Goal: Check status: Check status

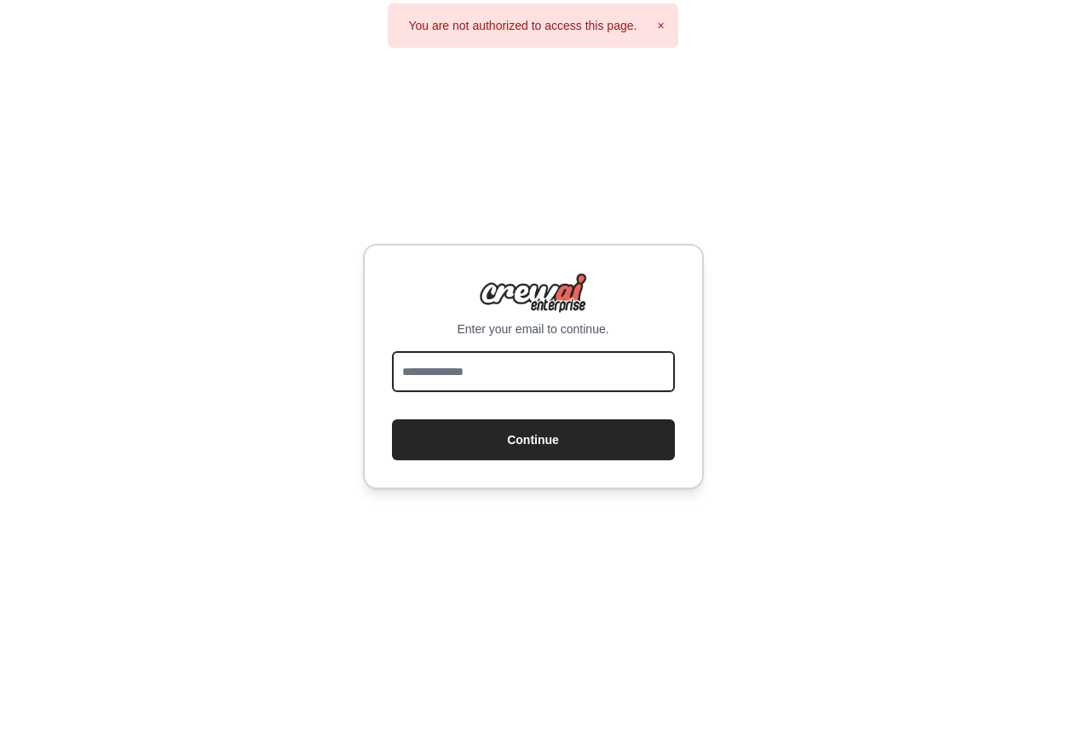
click at [449, 355] on input "email" at bounding box center [533, 371] width 283 height 41
type input "**********"
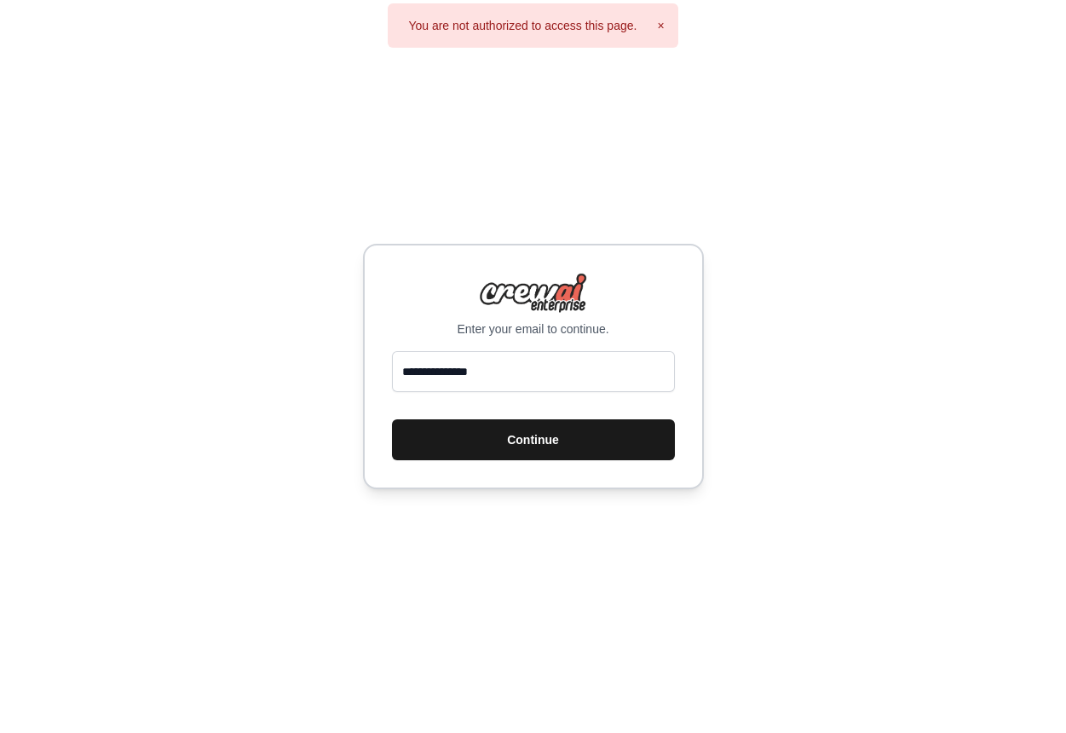
click at [501, 445] on button "Continue" at bounding box center [533, 439] width 283 height 41
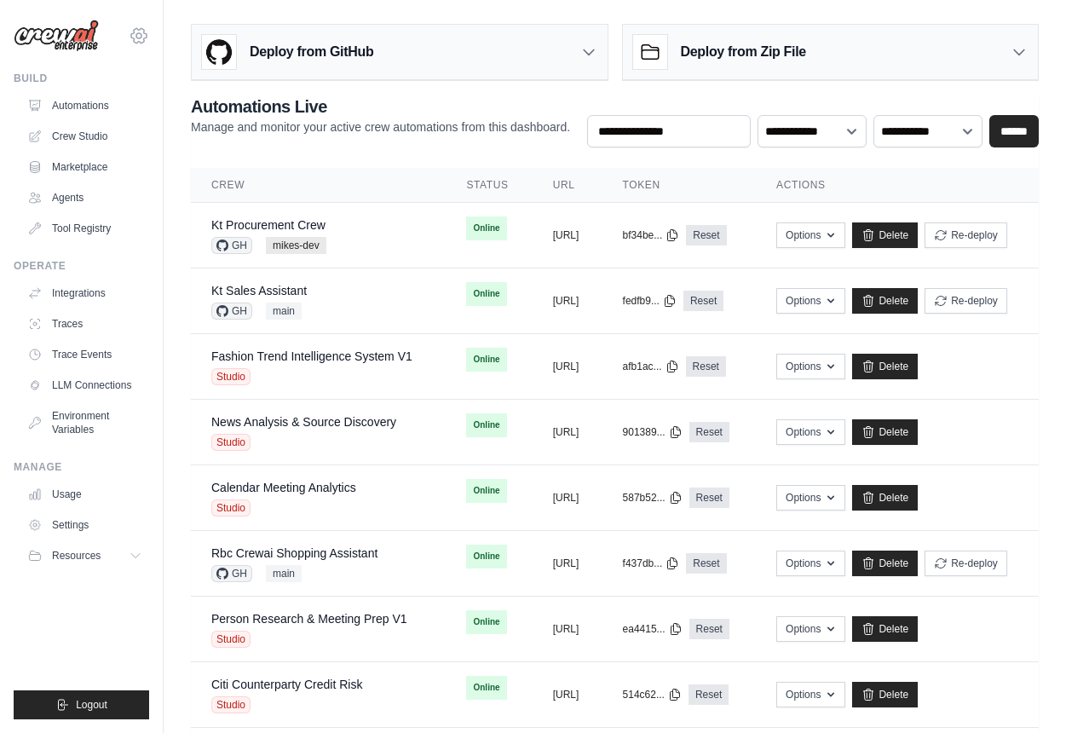
click at [136, 26] on icon at bounding box center [139, 36] width 20 height 20
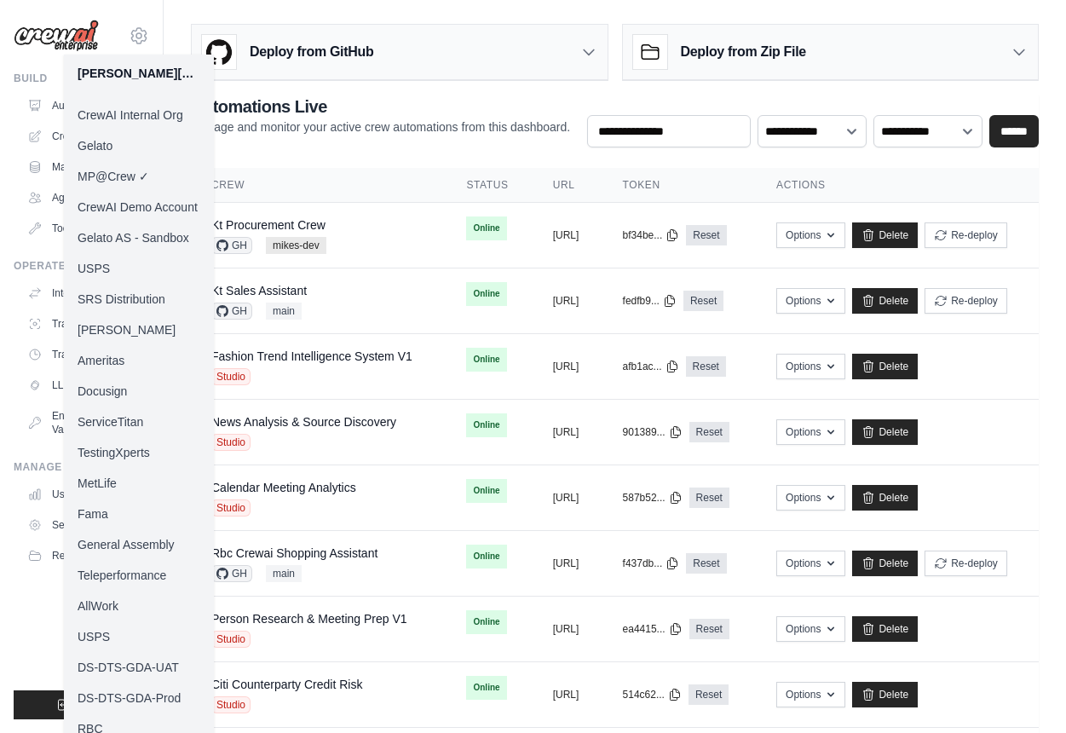
click at [123, 384] on link "Docusign" at bounding box center [139, 391] width 150 height 31
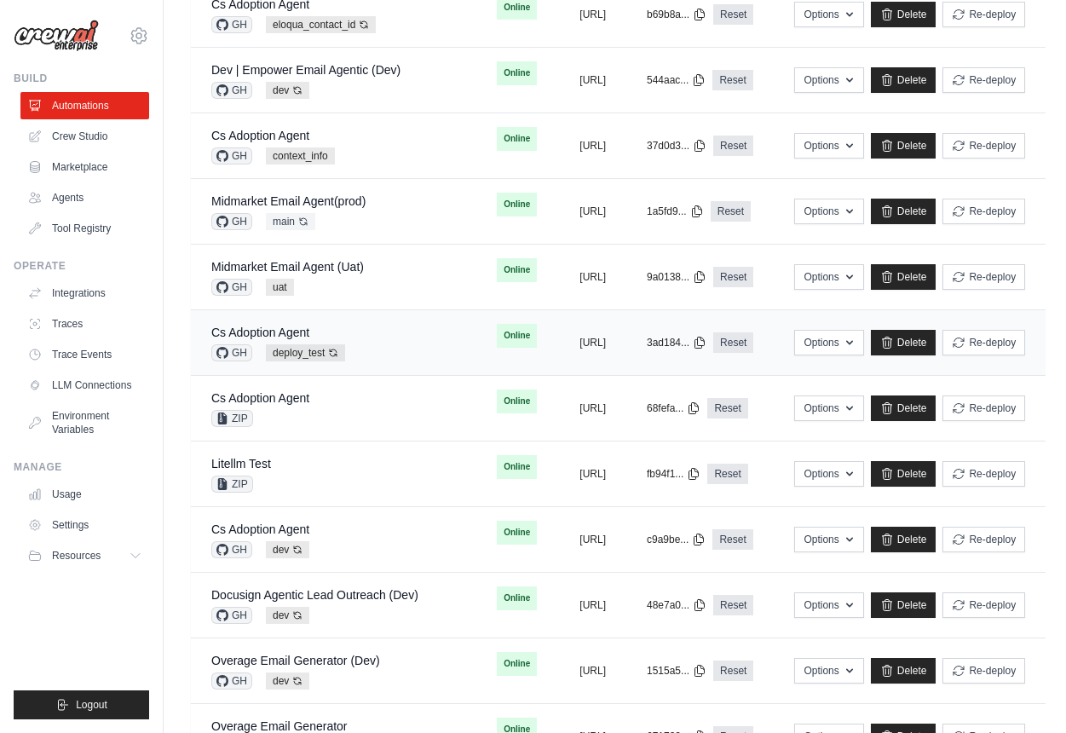
scroll to position [280, 0]
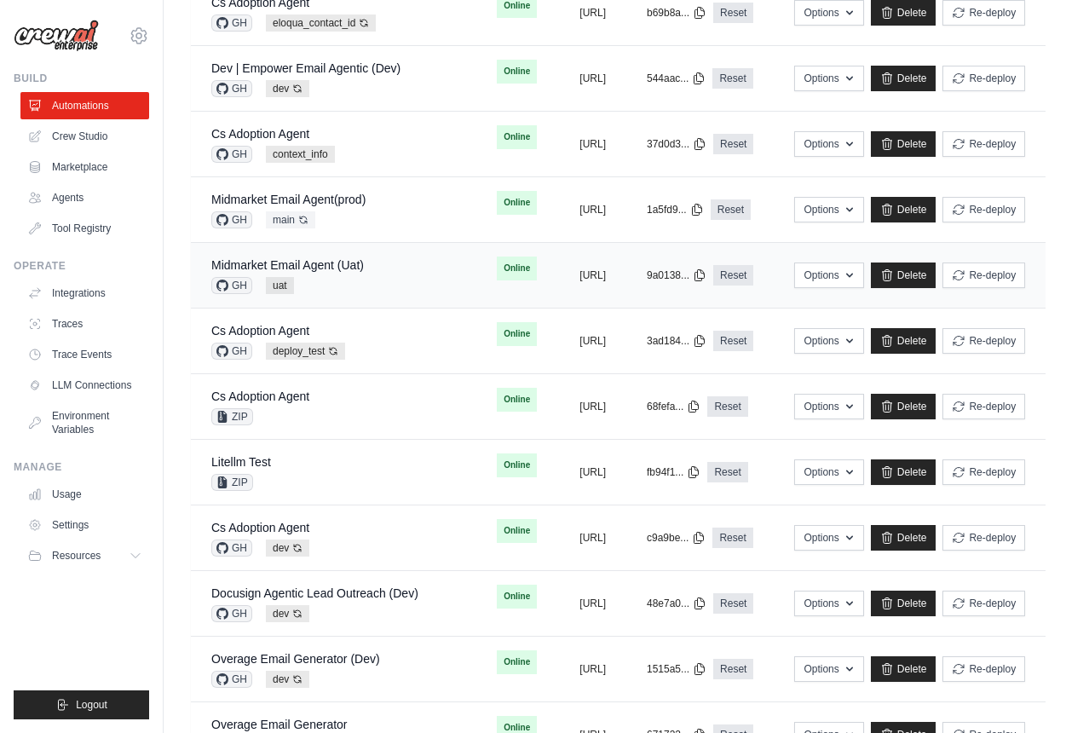
click at [330, 274] on div "Midmarket Email Agent (Uat) GH uat" at bounding box center [287, 276] width 153 height 38
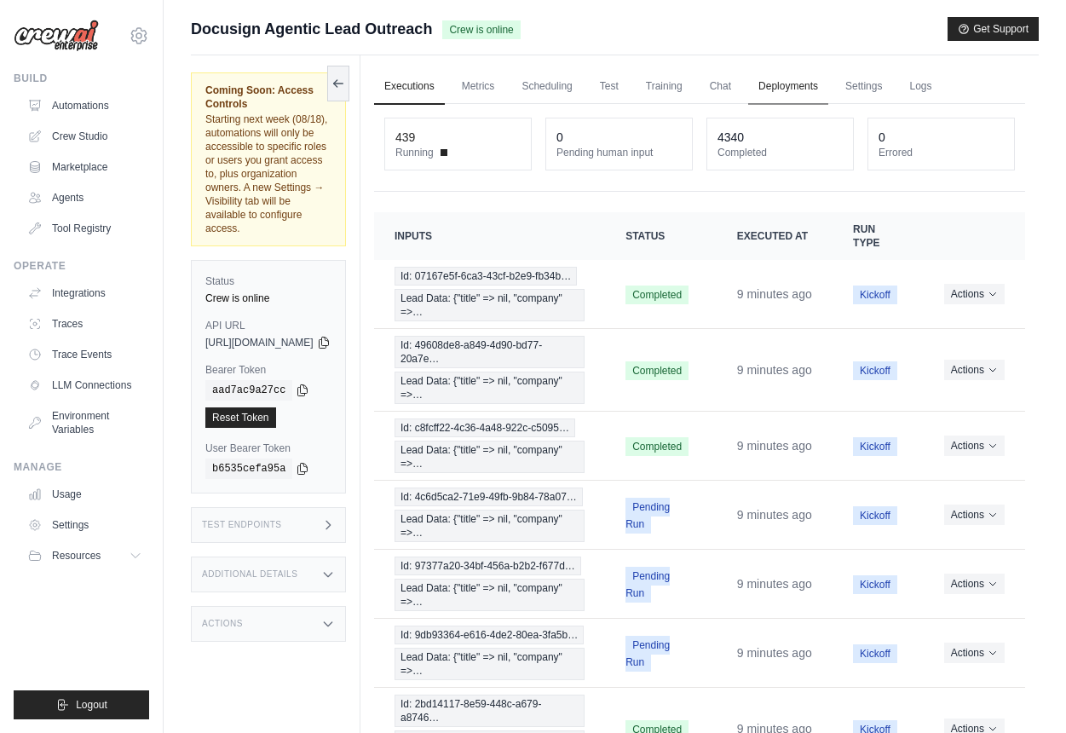
click at [828, 86] on link "Deployments" at bounding box center [788, 87] width 80 height 36
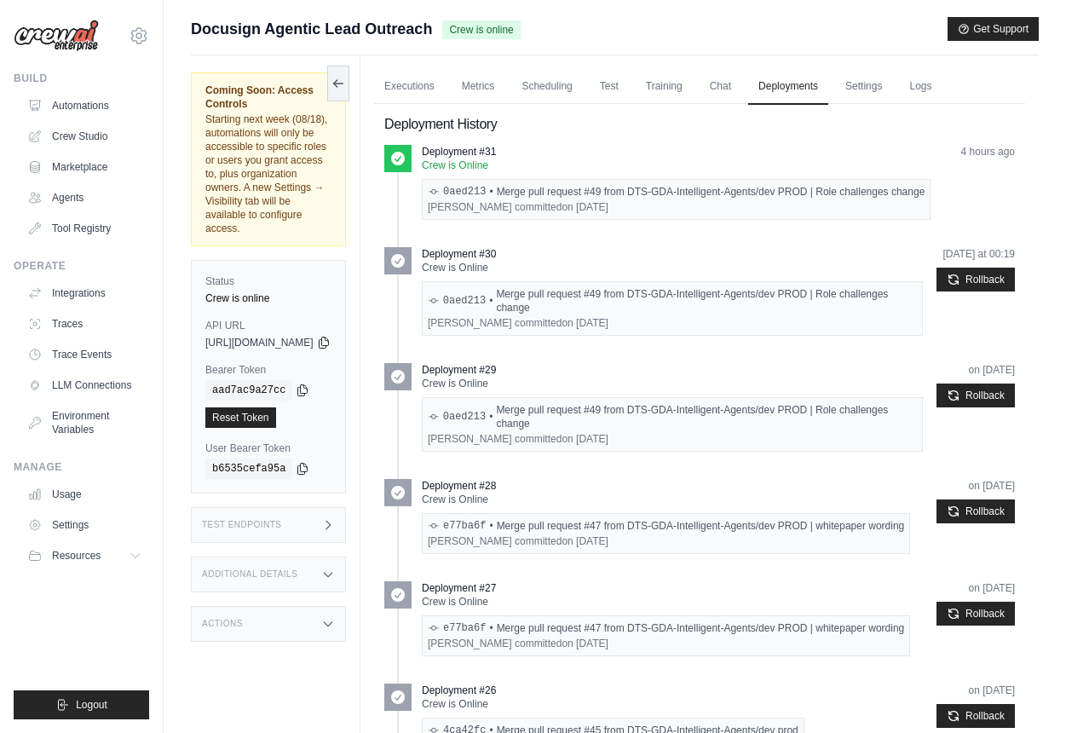
click at [346, 507] on div "Test Endpoints" at bounding box center [268, 525] width 155 height 36
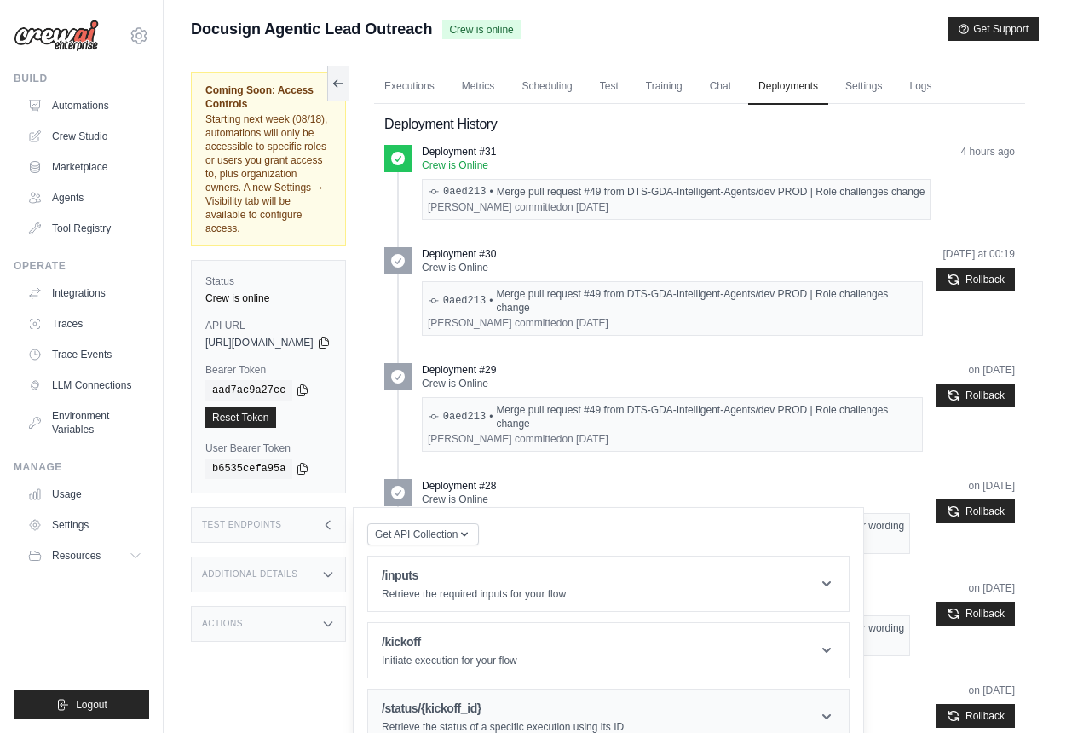
click at [506, 700] on h1 "/status/{kickoff_id}" at bounding box center [503, 708] width 242 height 17
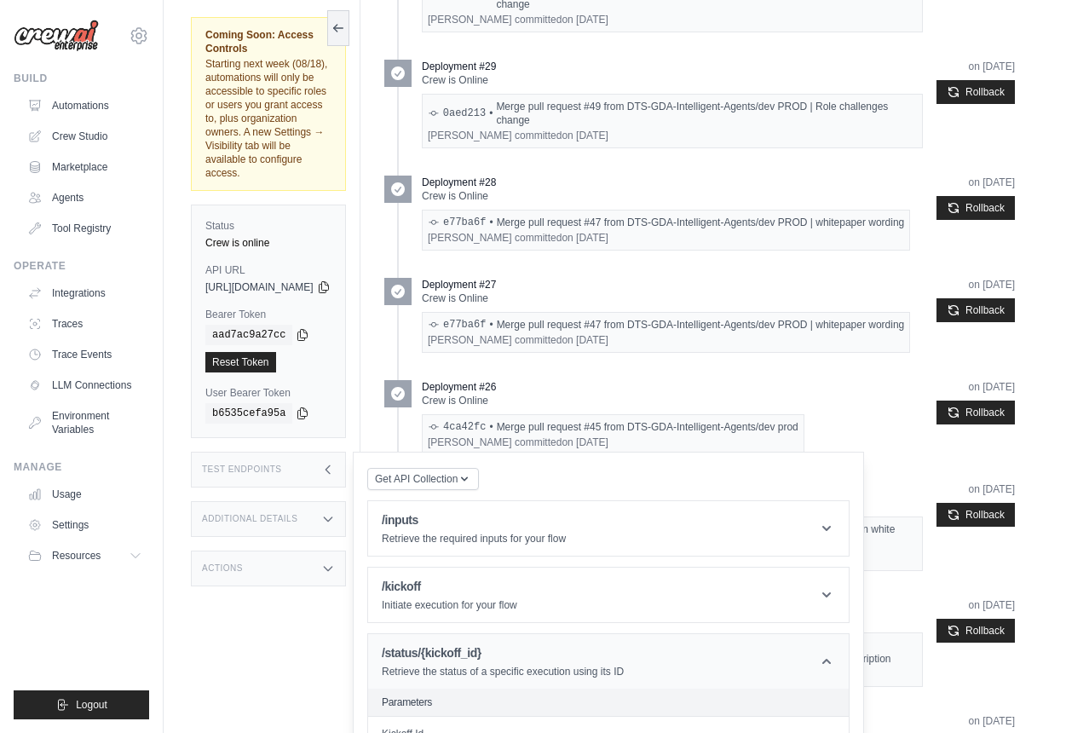
scroll to position [464, 0]
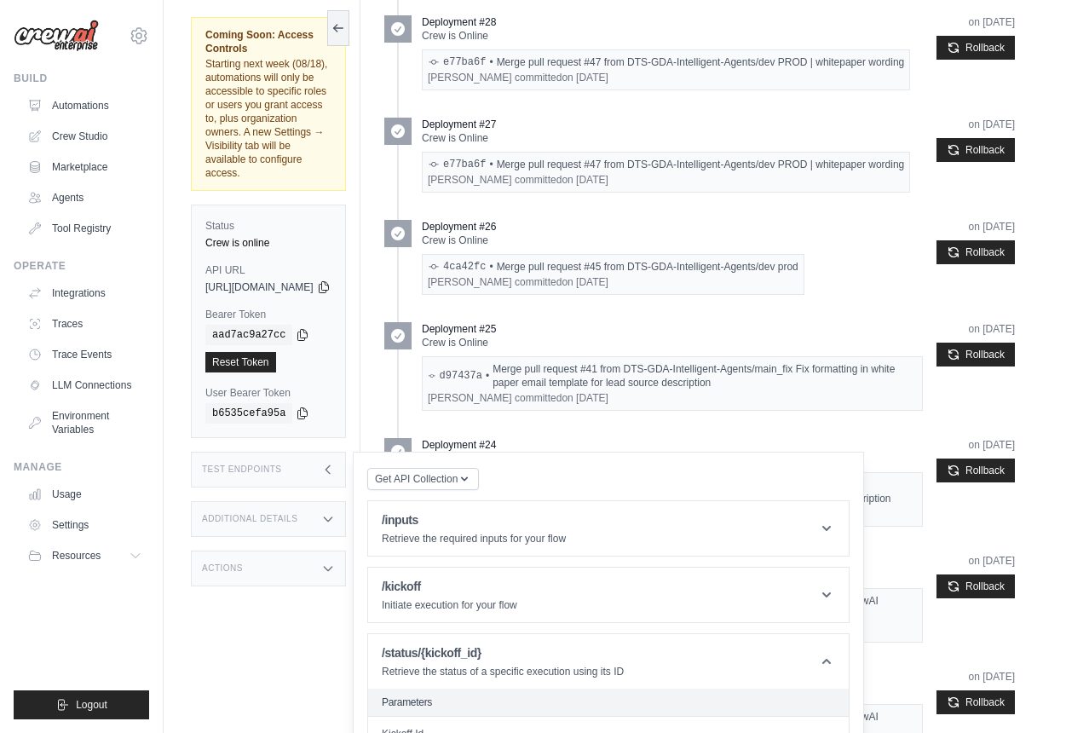
paste input "**********"
type input "**********"
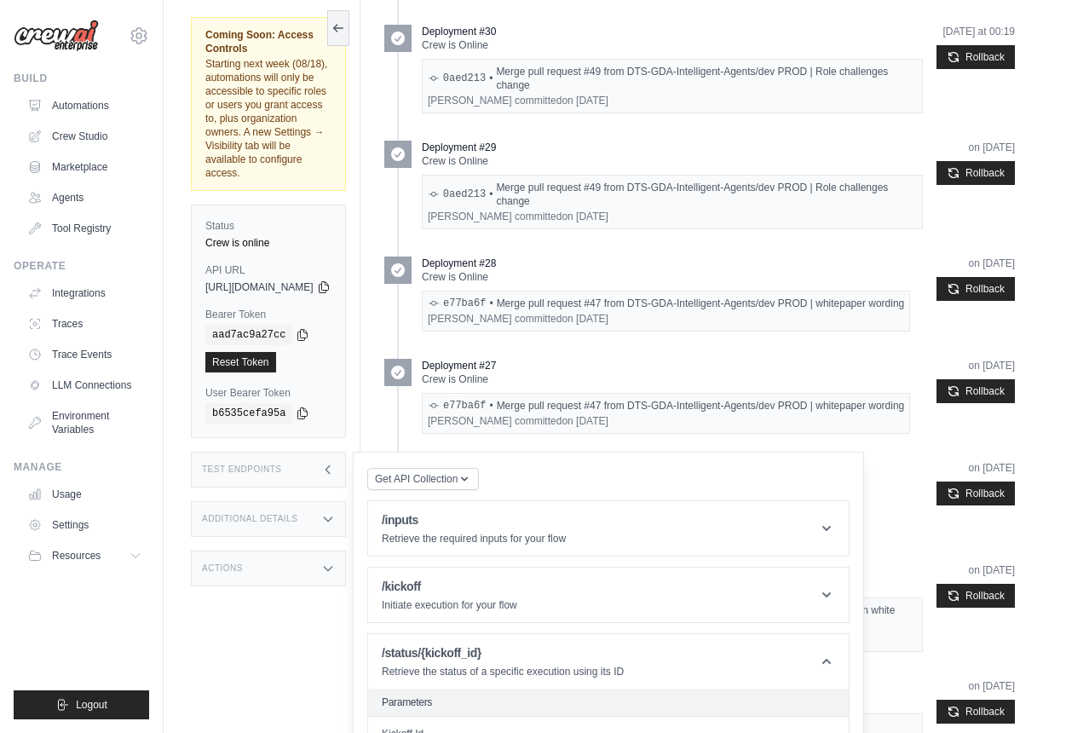
scroll to position [0, 0]
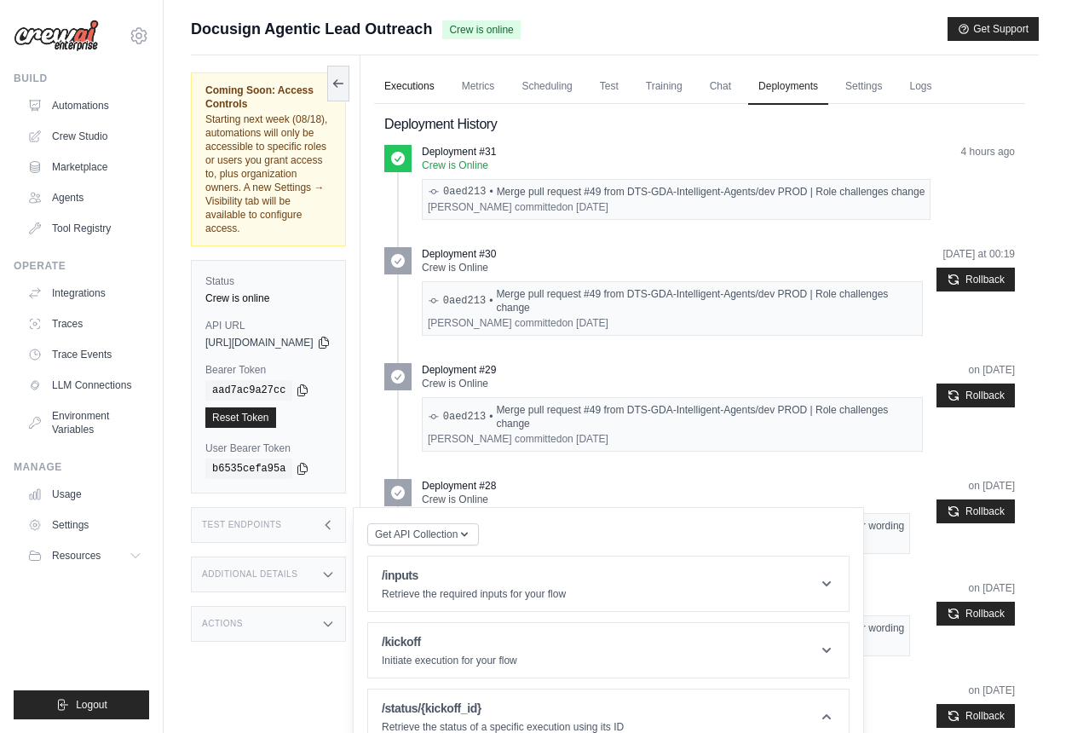
click at [445, 93] on link "Executions" at bounding box center [409, 87] width 71 height 36
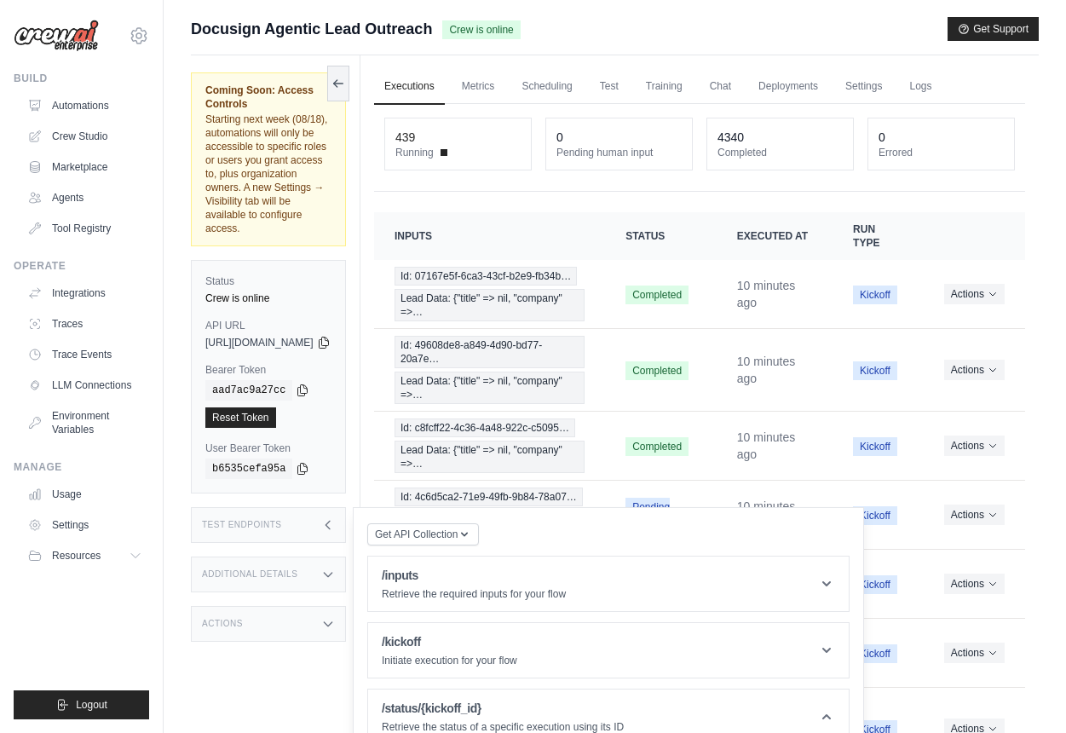
scroll to position [435, 0]
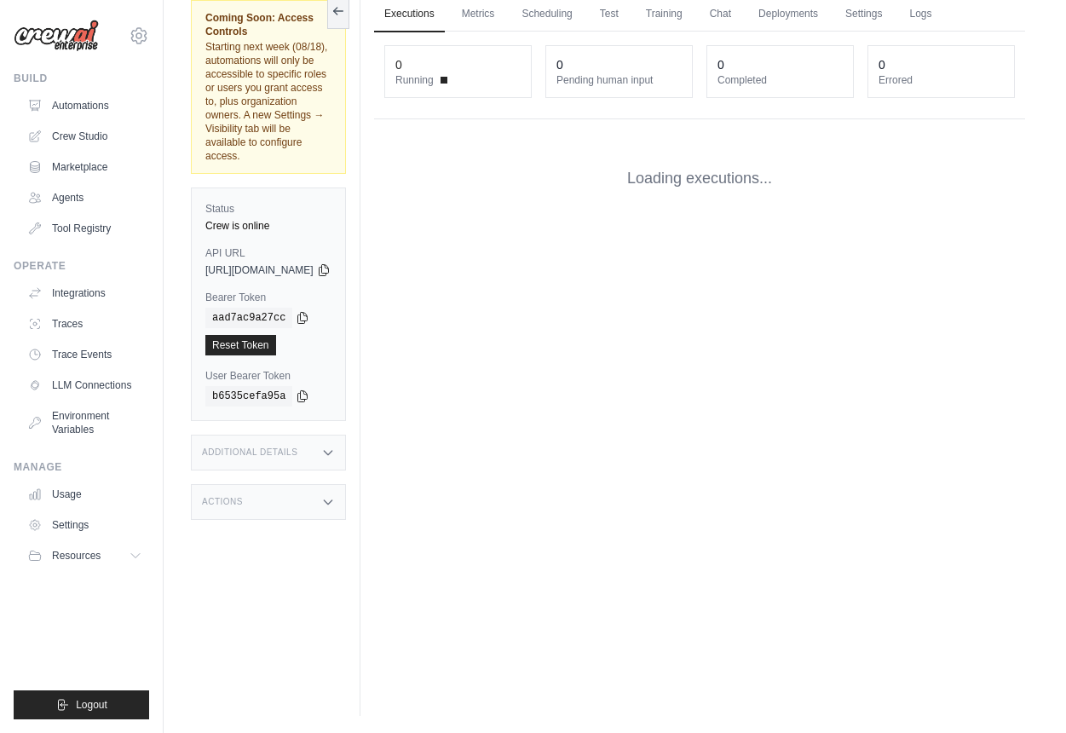
scroll to position [104, 0]
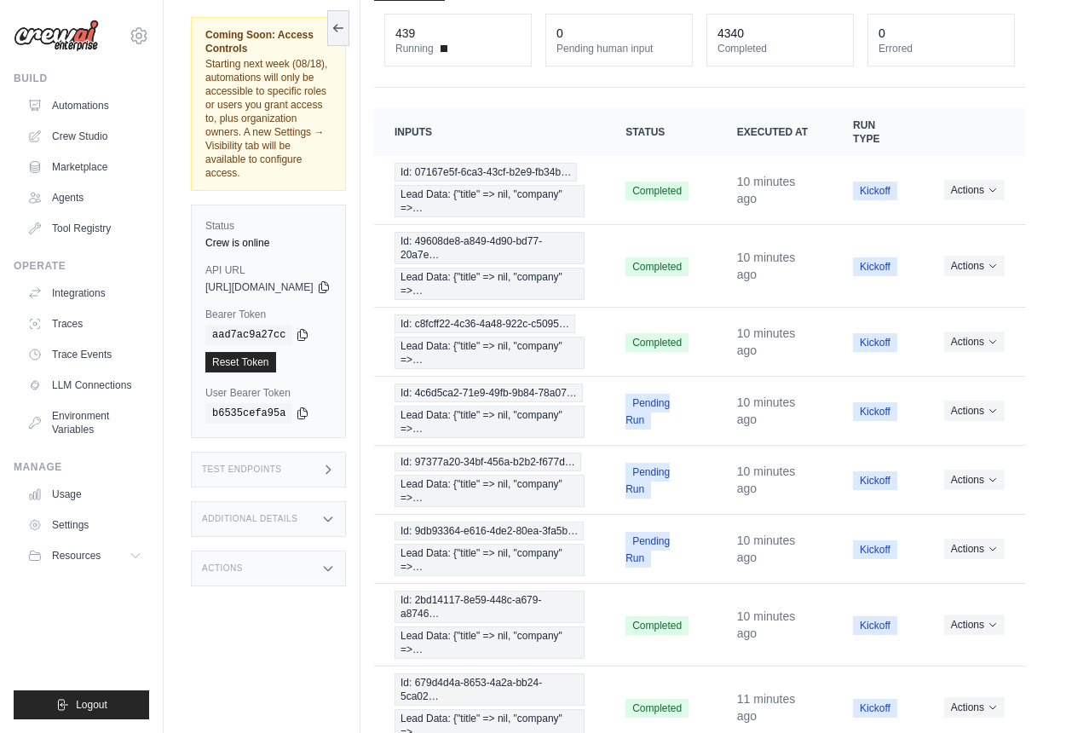
click at [346, 452] on div "Test Endpoints" at bounding box center [268, 470] width 155 height 36
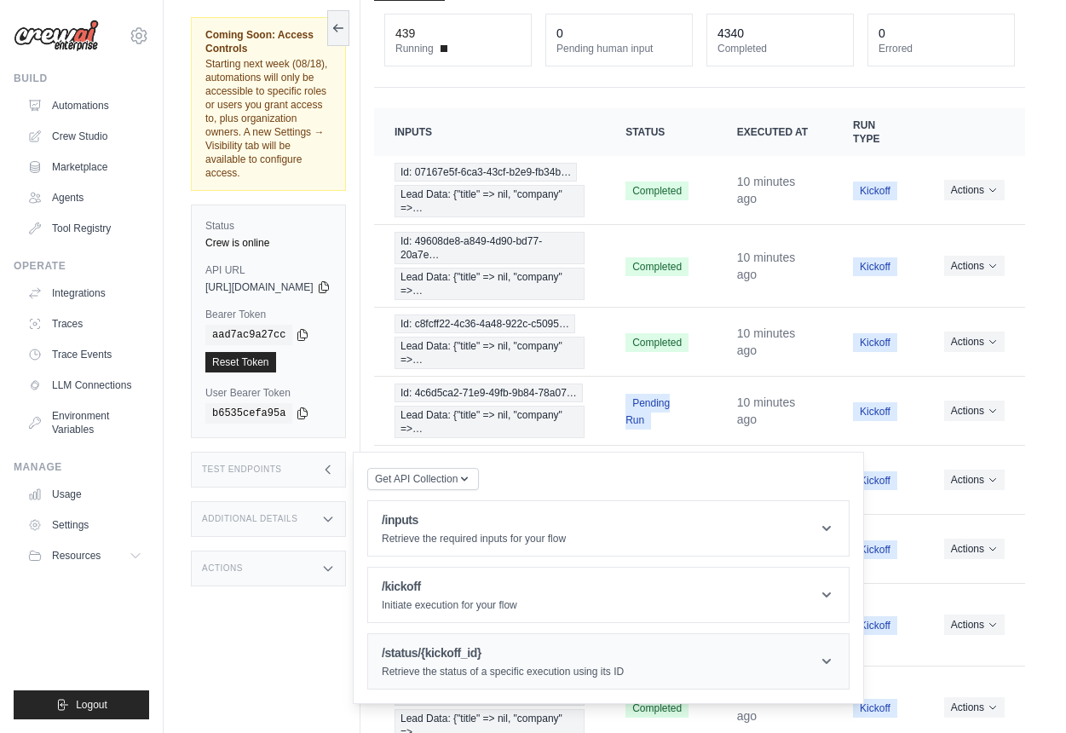
scroll to position [0, 0]
click at [523, 634] on header "/status/{kickoff_id} Retrieve the status of a specific execution using its ID" at bounding box center [608, 661] width 481 height 55
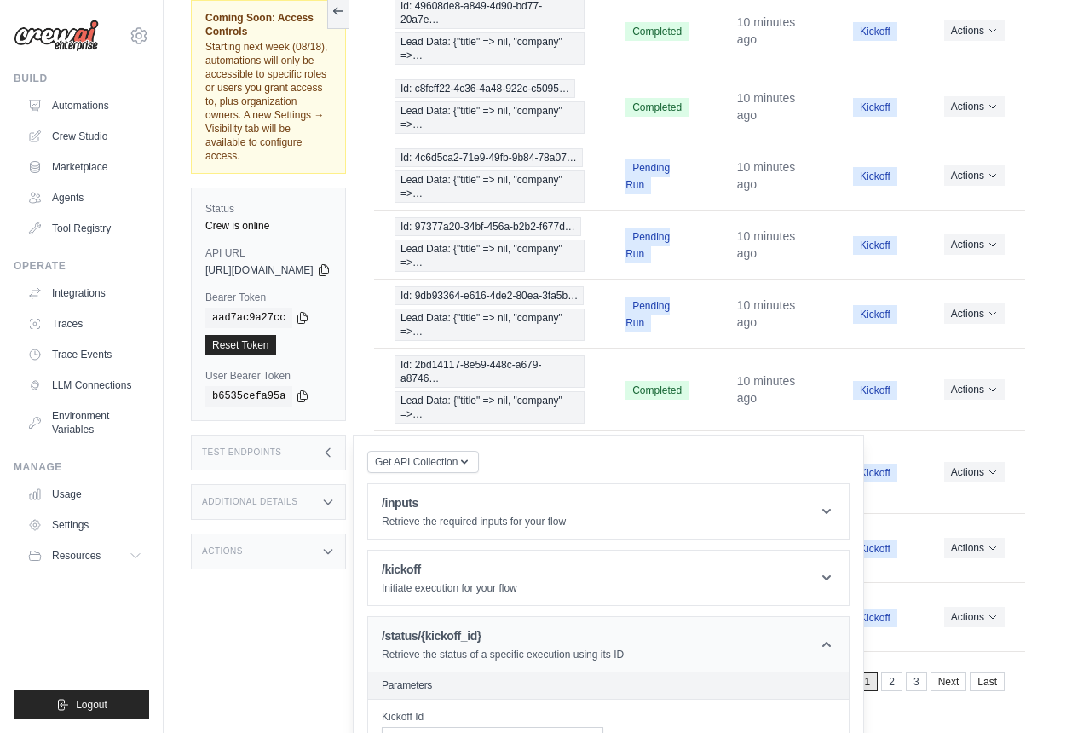
scroll to position [435, 0]
click at [488, 727] on input "Kickoff Id" at bounding box center [493, 738] width 222 height 22
paste input "**********"
type input "**********"
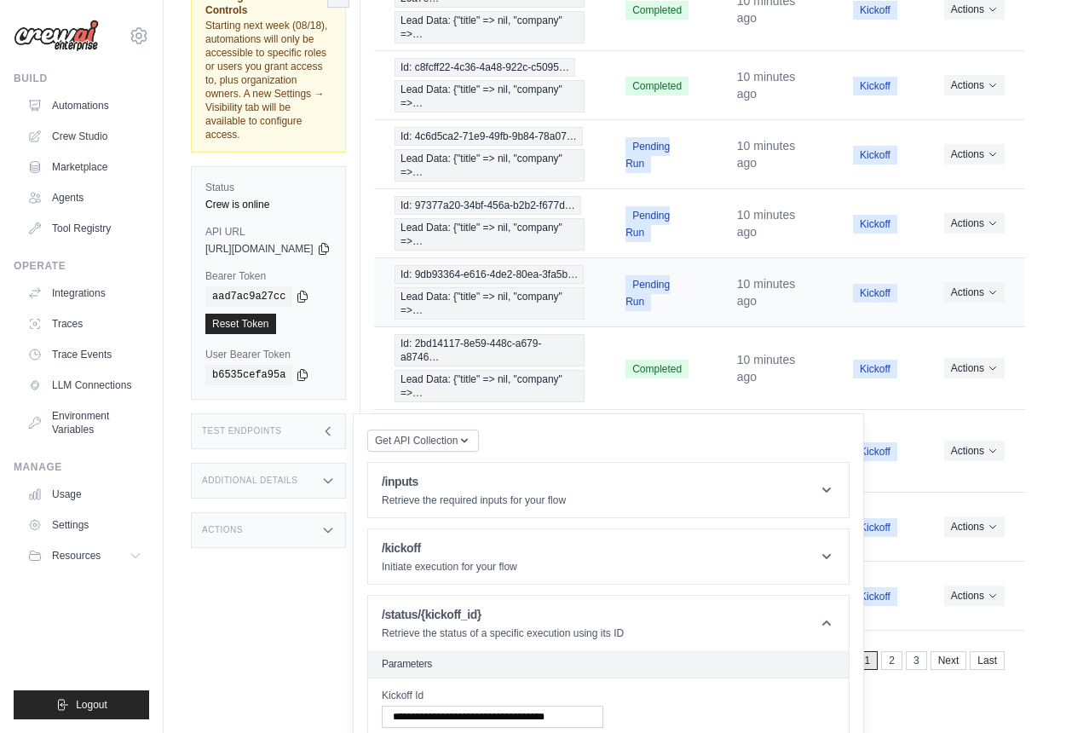
scroll to position [0, 0]
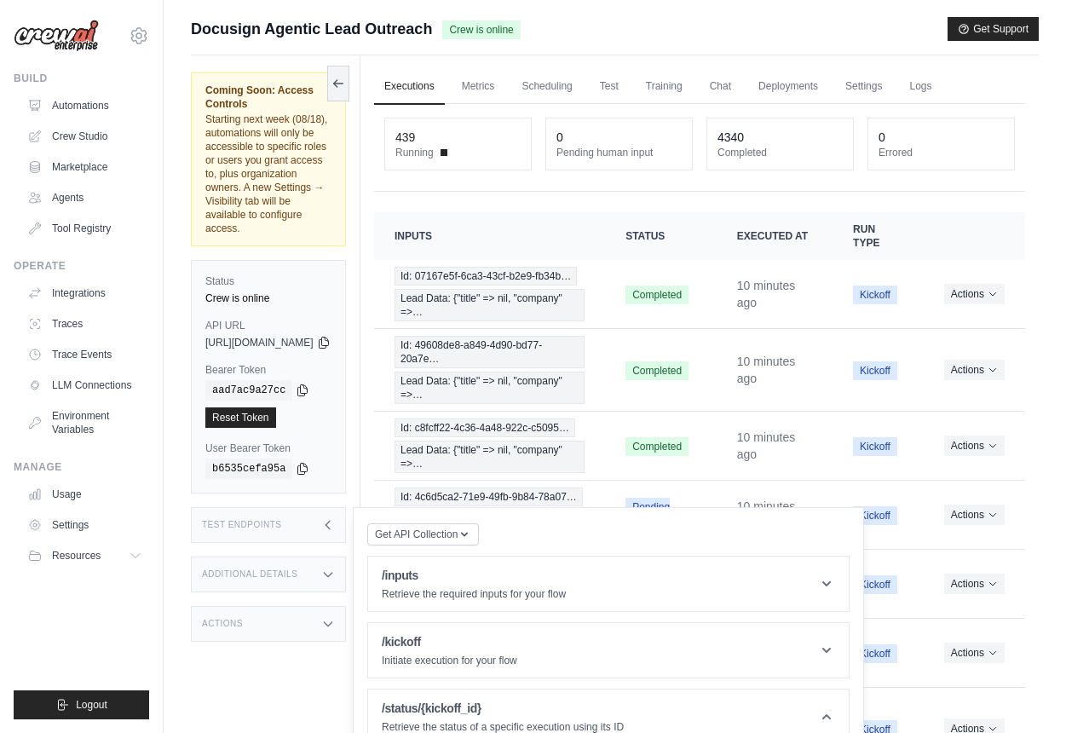
click at [557, 321] on span "Lead Data: {"title" => nil, "company" =>…" at bounding box center [490, 305] width 190 height 32
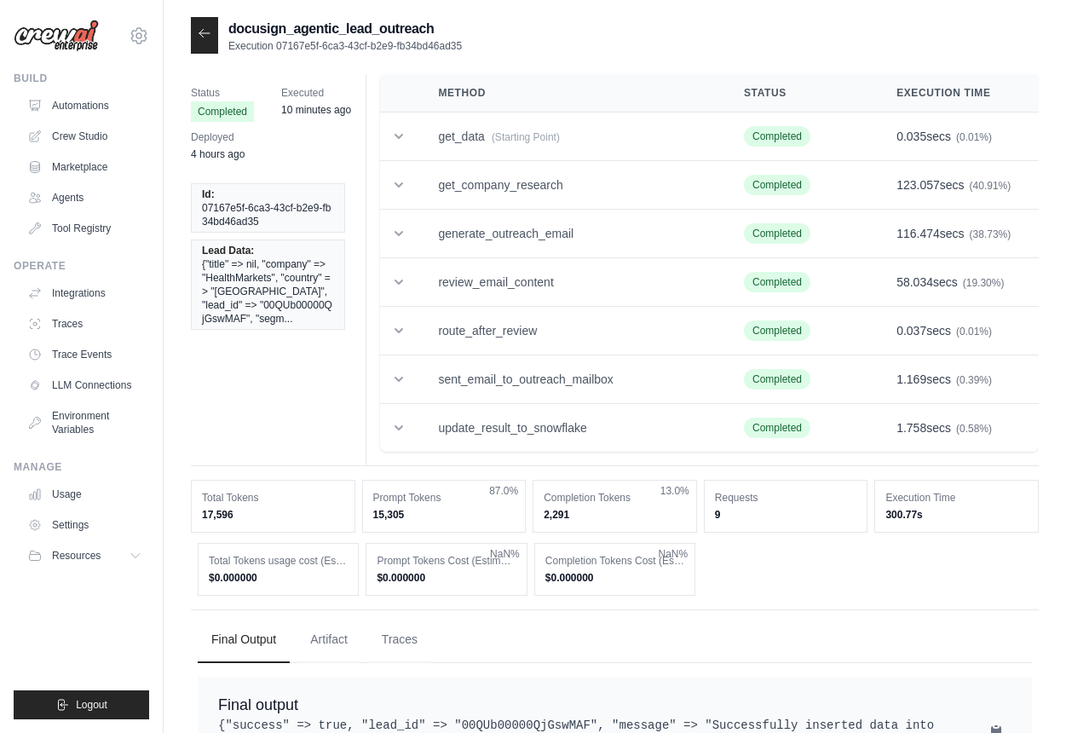
click at [207, 31] on icon at bounding box center [205, 33] width 14 height 14
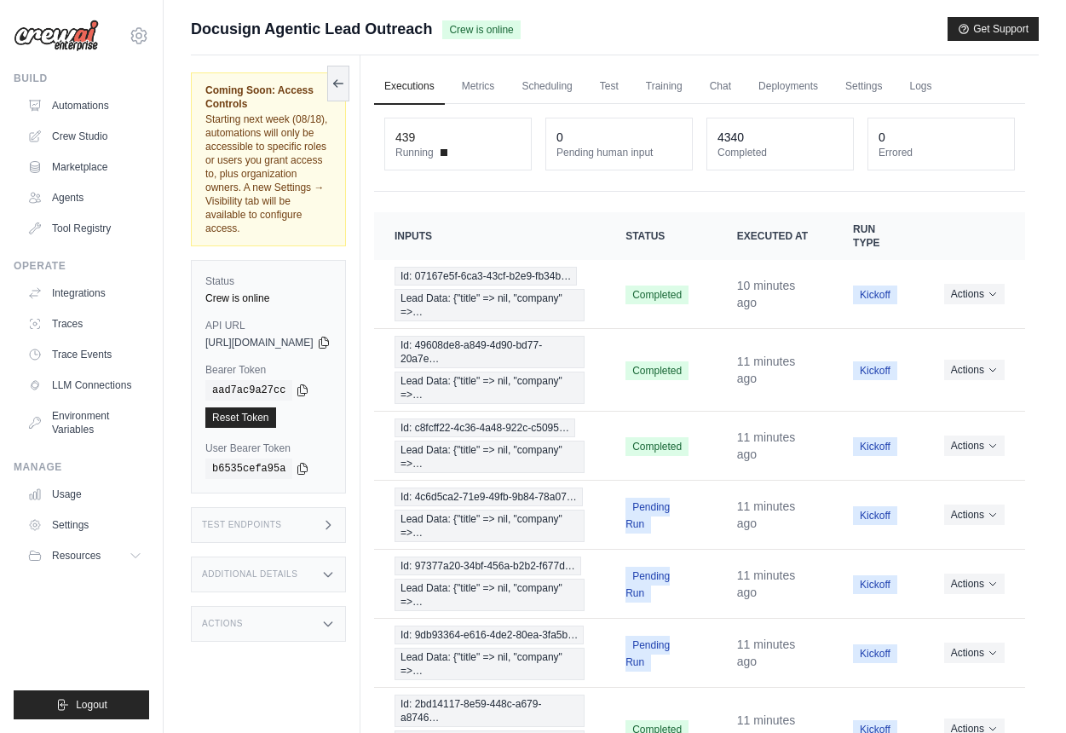
click at [346, 507] on div "Test Endpoints" at bounding box center [268, 525] width 155 height 36
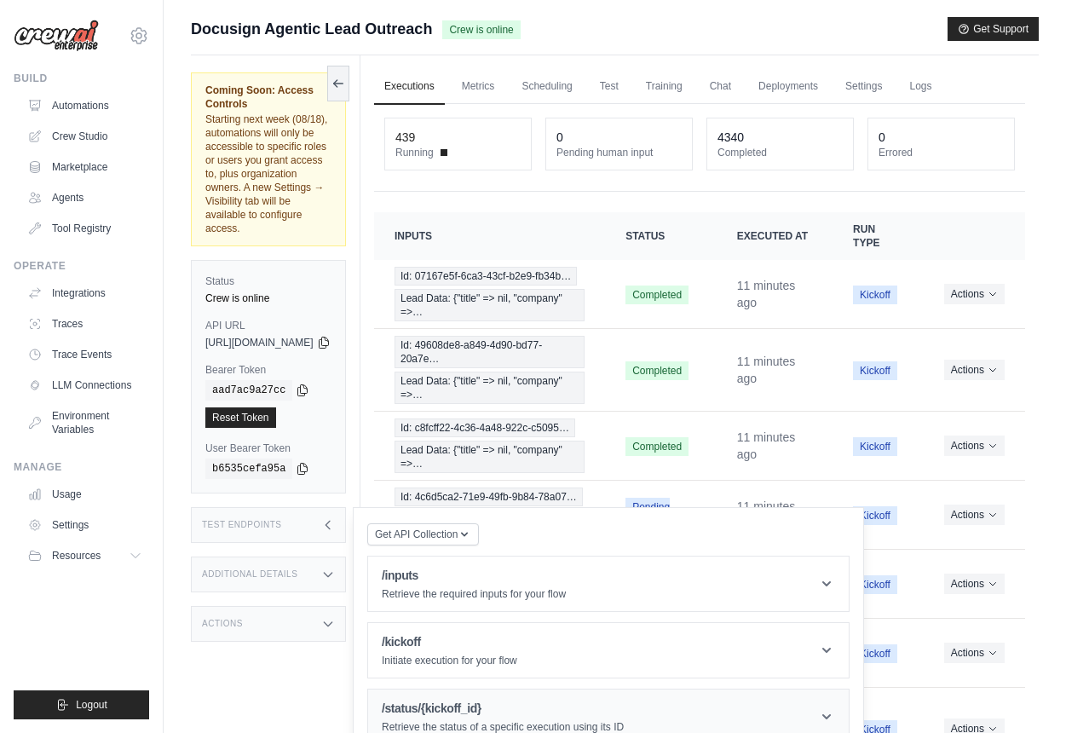
click at [482, 690] on header "/status/{kickoff_id} Retrieve the status of a specific execution using its ID" at bounding box center [608, 717] width 481 height 55
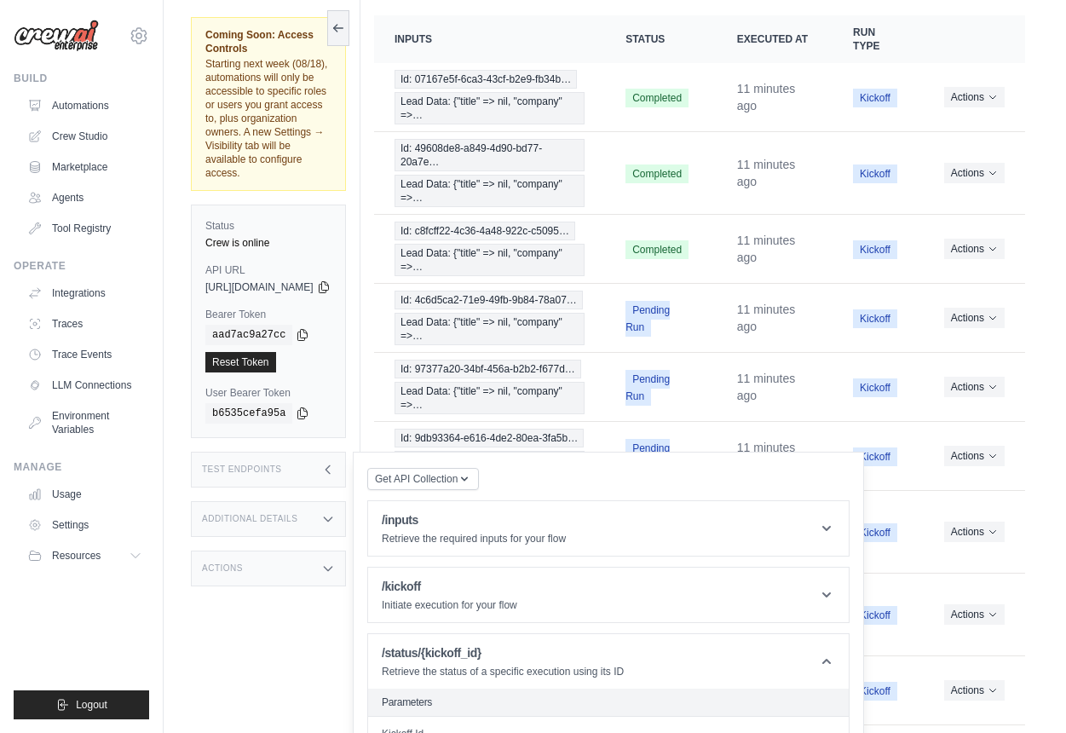
scroll to position [209, 0]
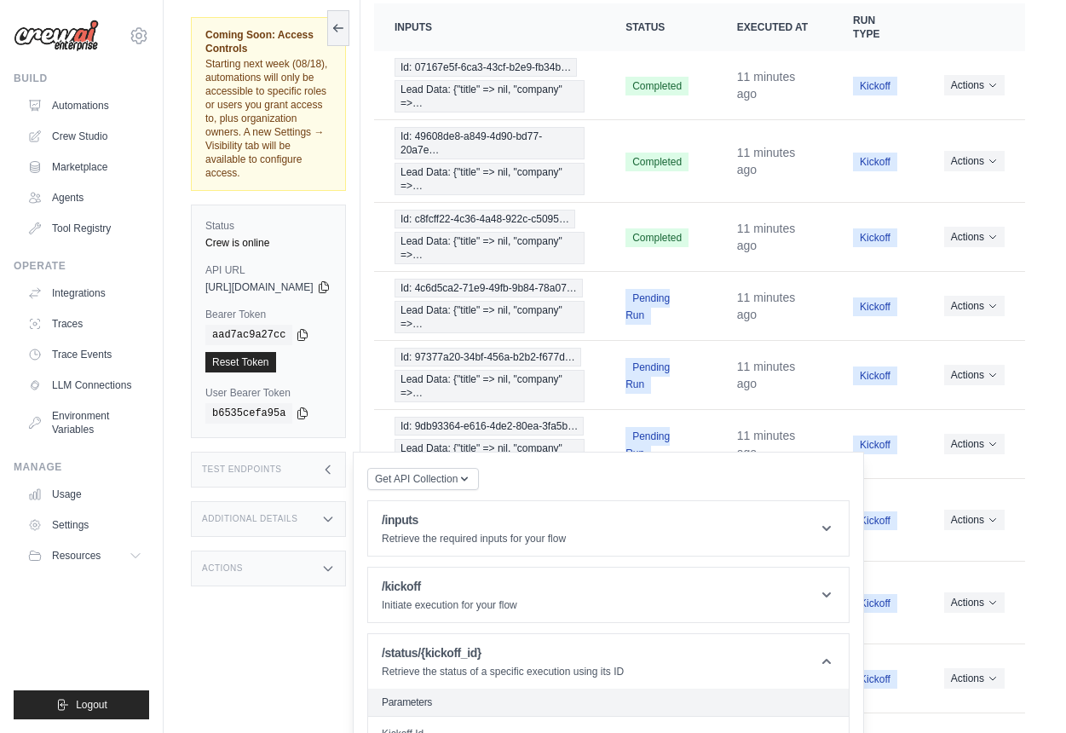
paste input "**********"
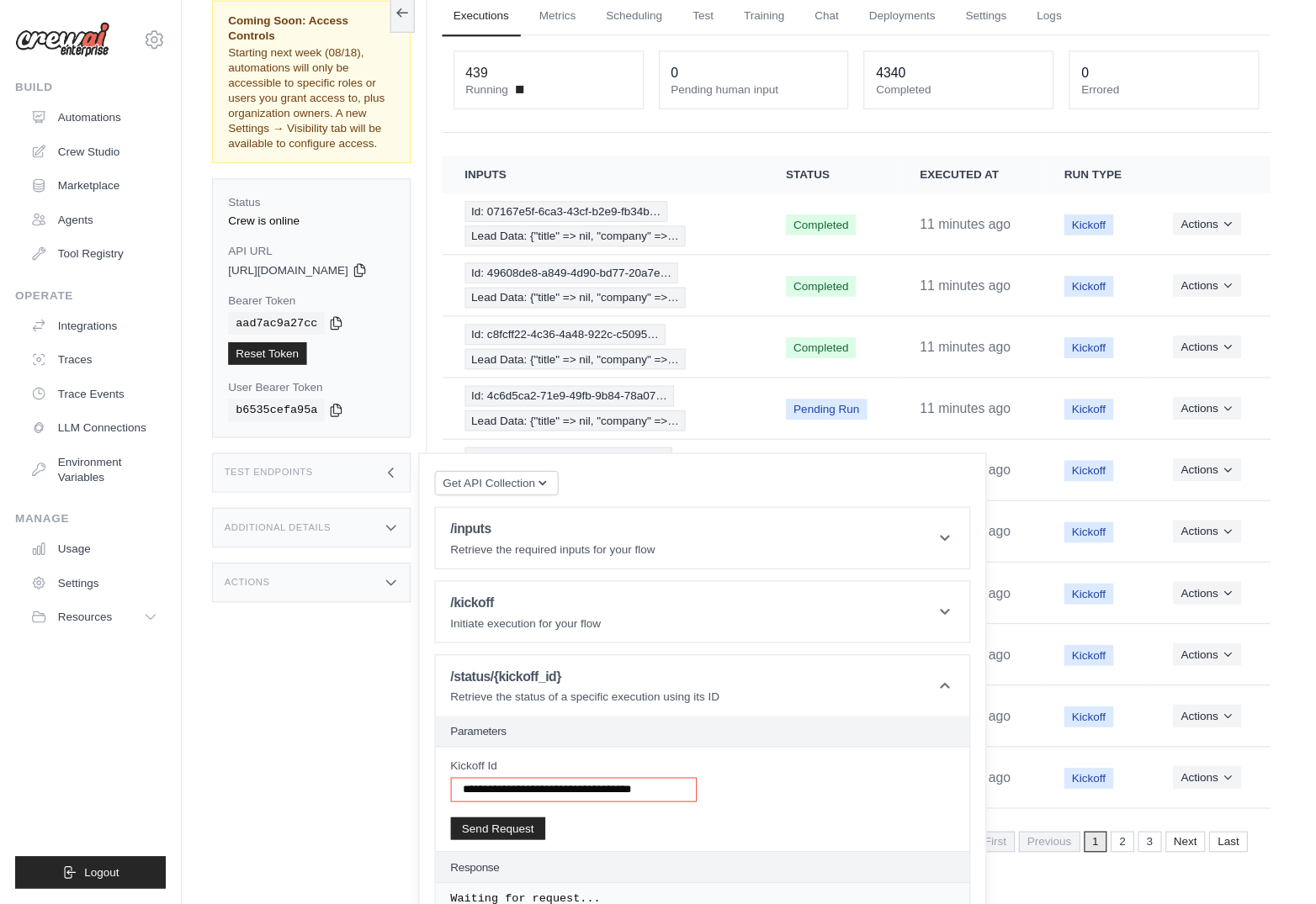
scroll to position [71, 0]
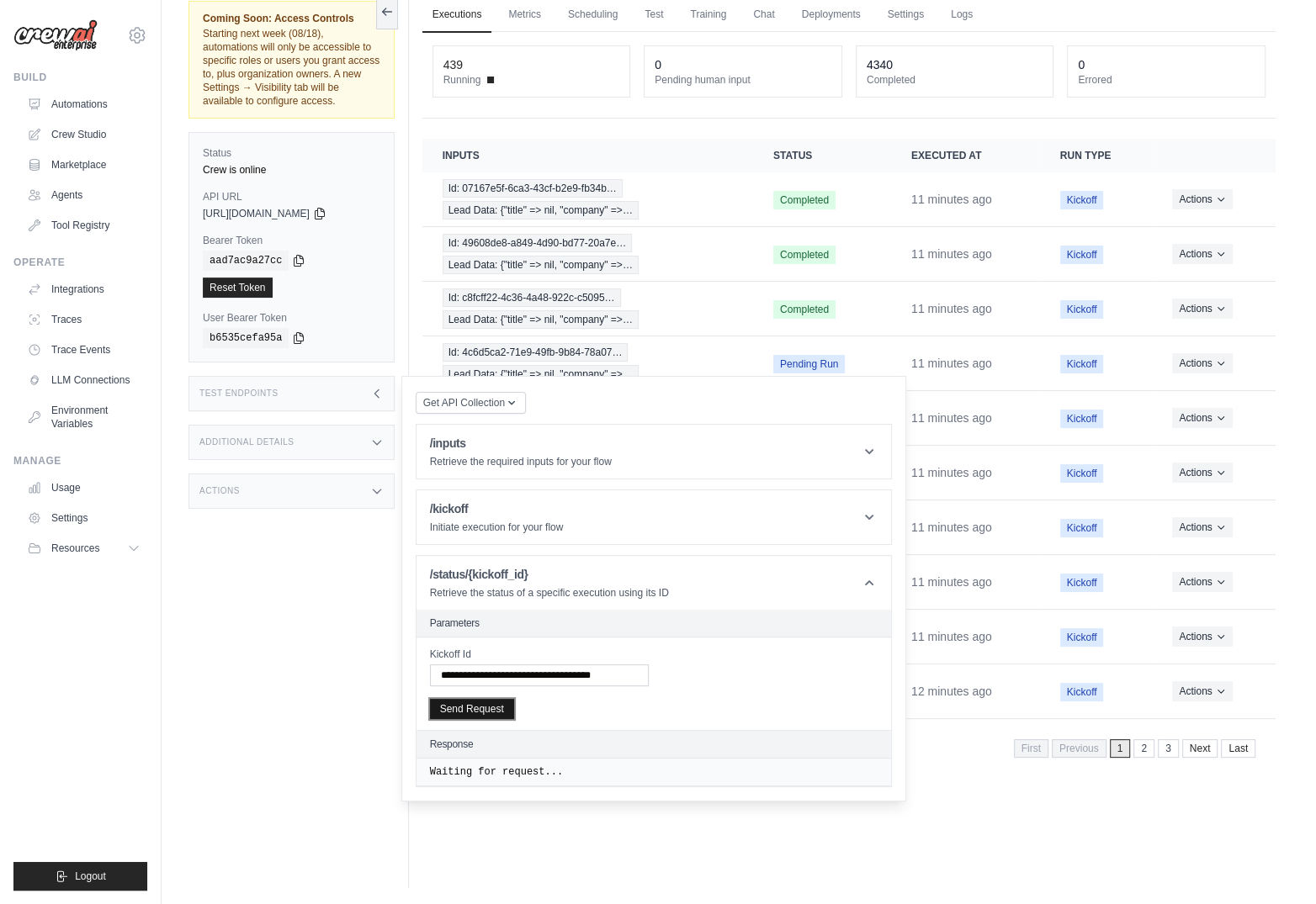
click at [482, 702] on button "Send Request" at bounding box center [472, 709] width 84 height 20
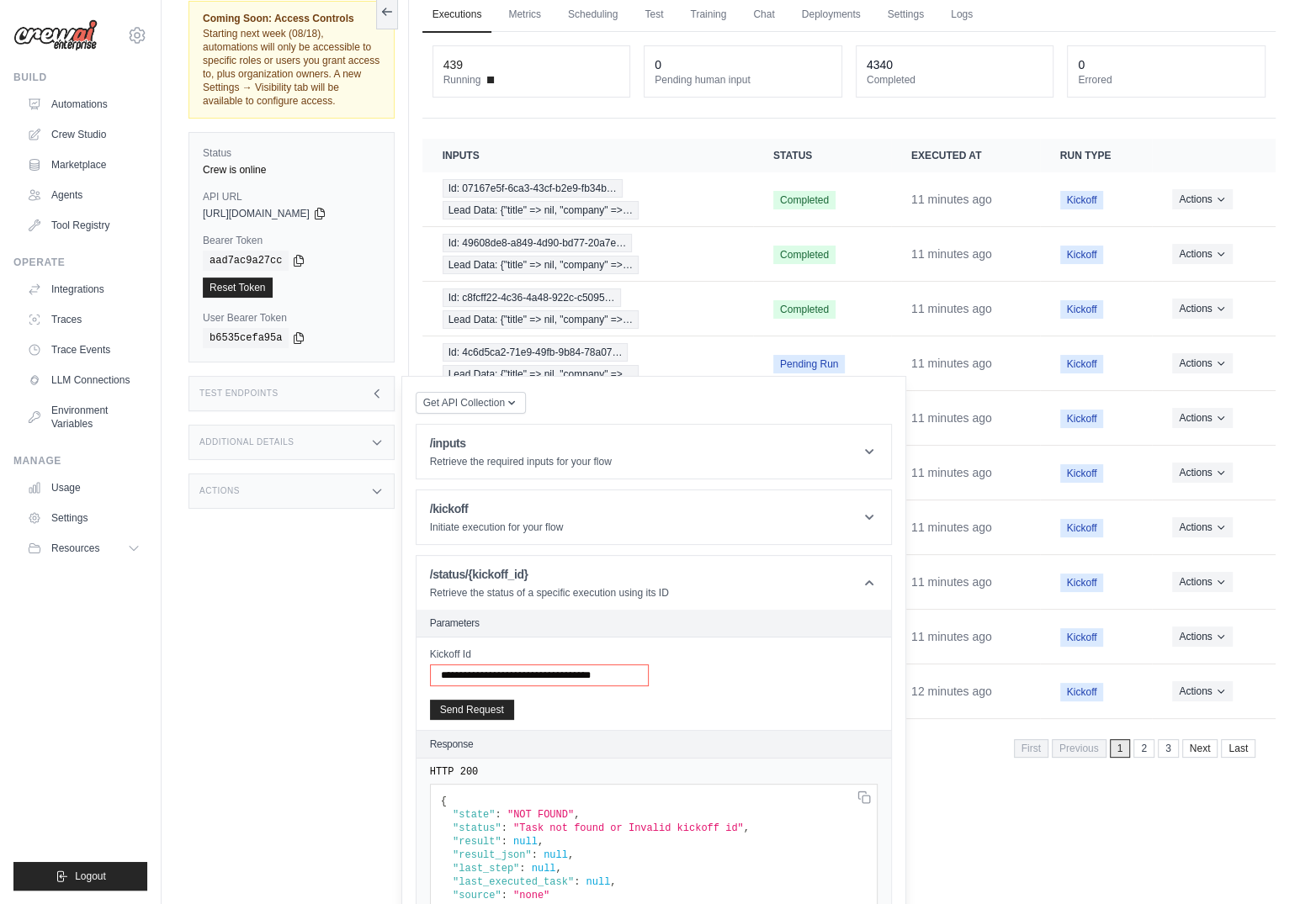
click at [540, 664] on input "**********" at bounding box center [540, 675] width 219 height 22
paste input "text"
click at [487, 706] on button "Send Request" at bounding box center [472, 709] width 84 height 20
click at [574, 673] on input "**********" at bounding box center [540, 675] width 219 height 22
paste input "text"
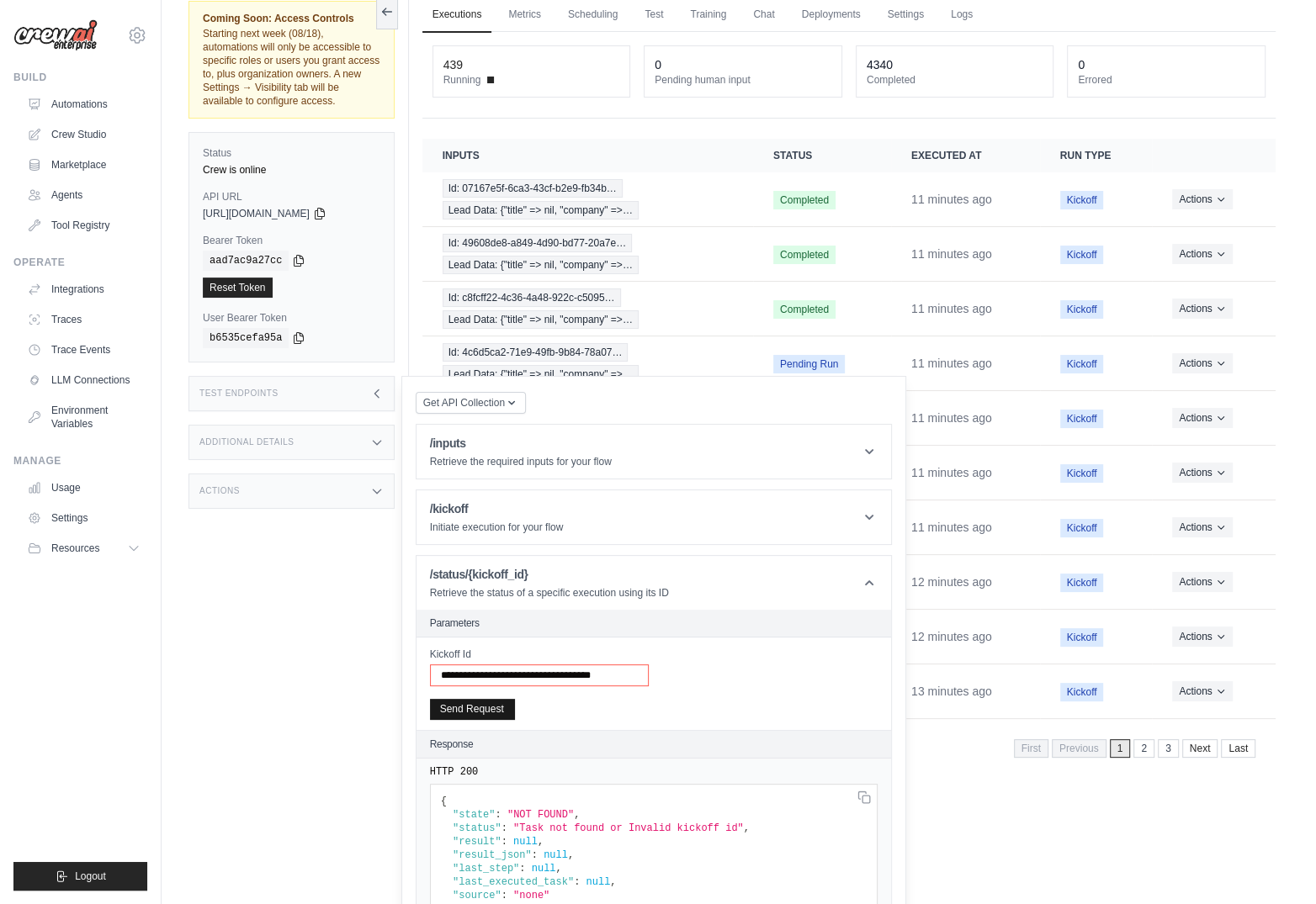
type input "**********"
click at [463, 703] on button "Send Request" at bounding box center [472, 709] width 84 height 20
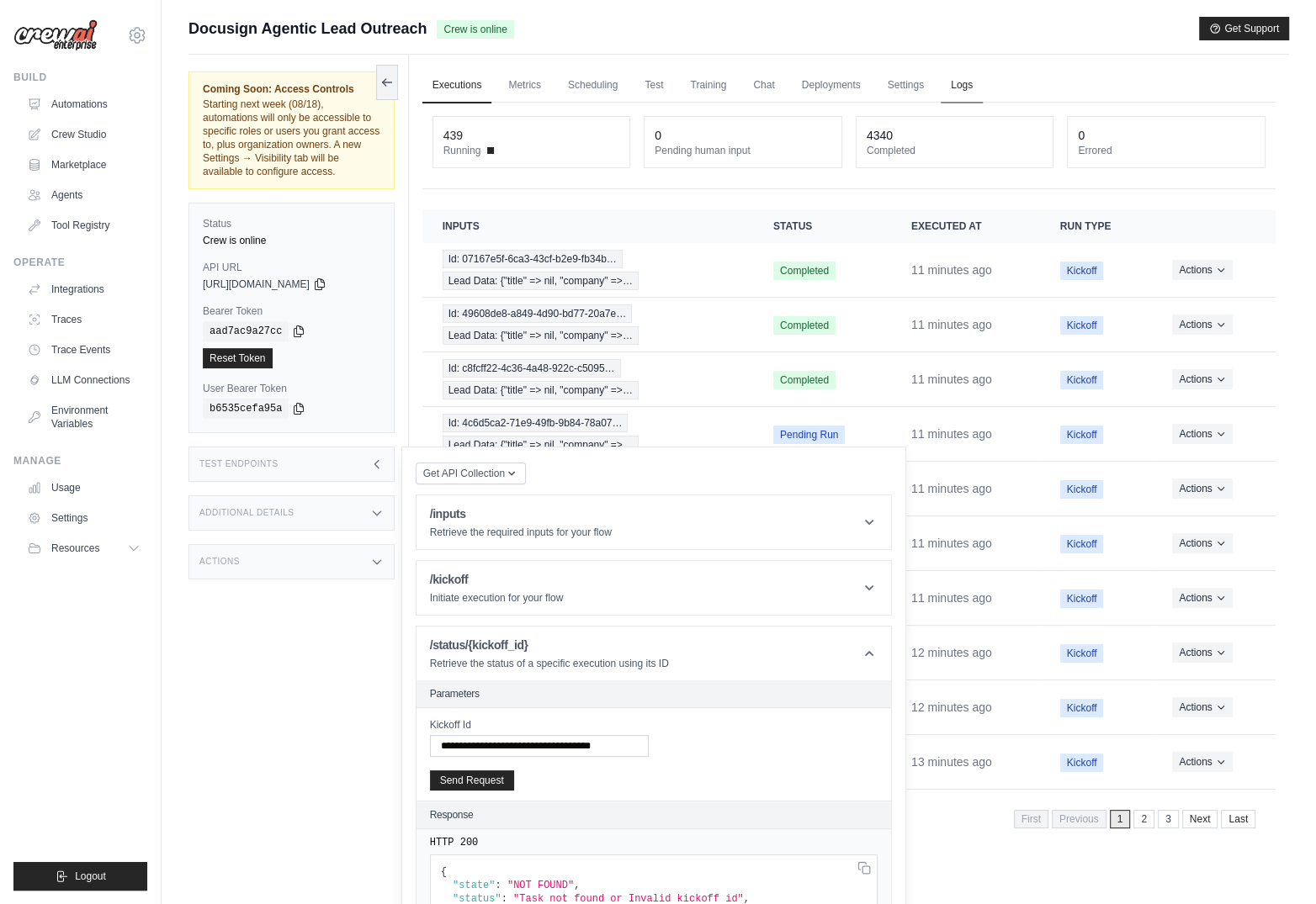
click at [973, 81] on link "Logs" at bounding box center [962, 86] width 42 height 36
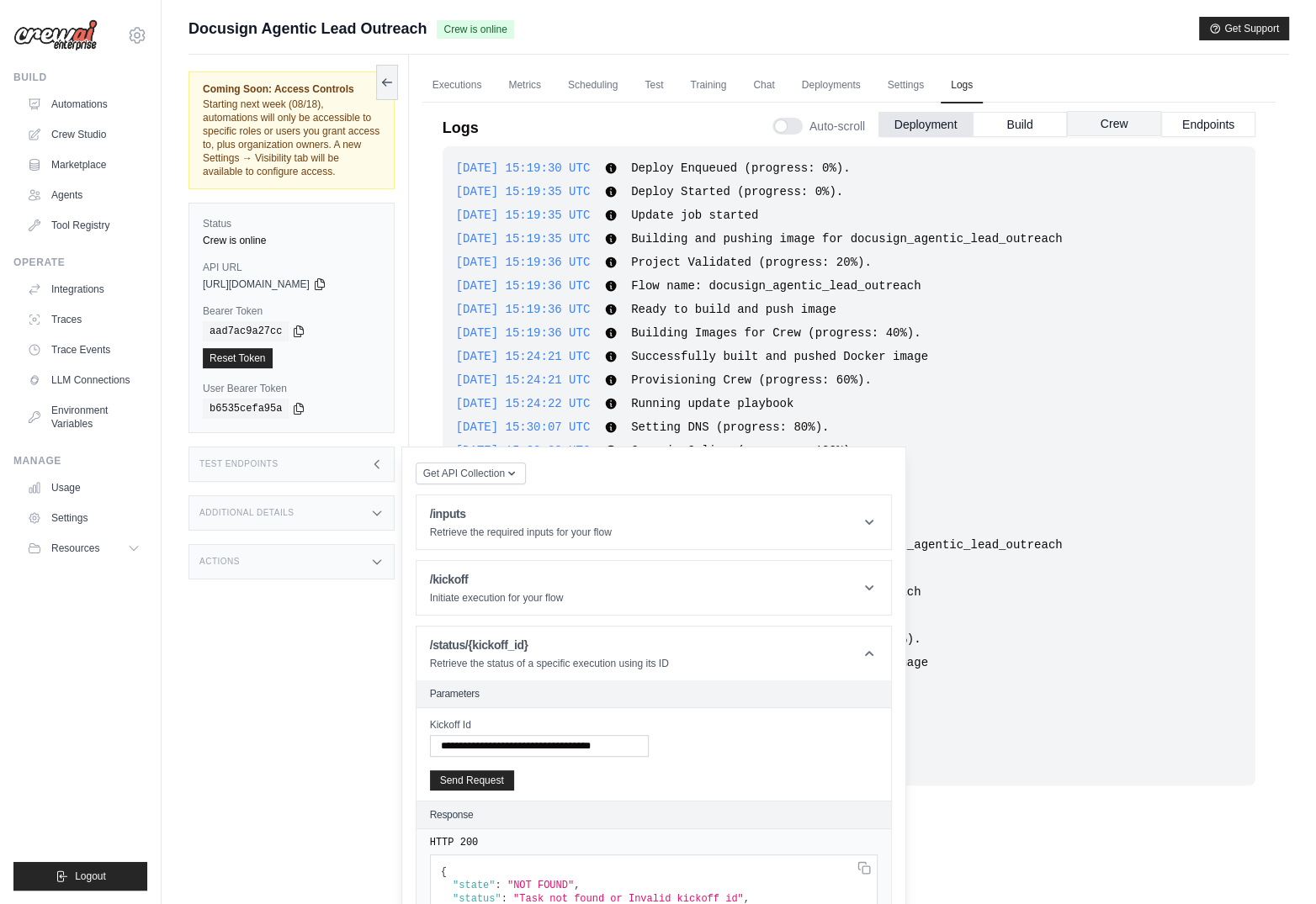
click at [1051, 124] on button "Crew" at bounding box center [1114, 124] width 94 height 26
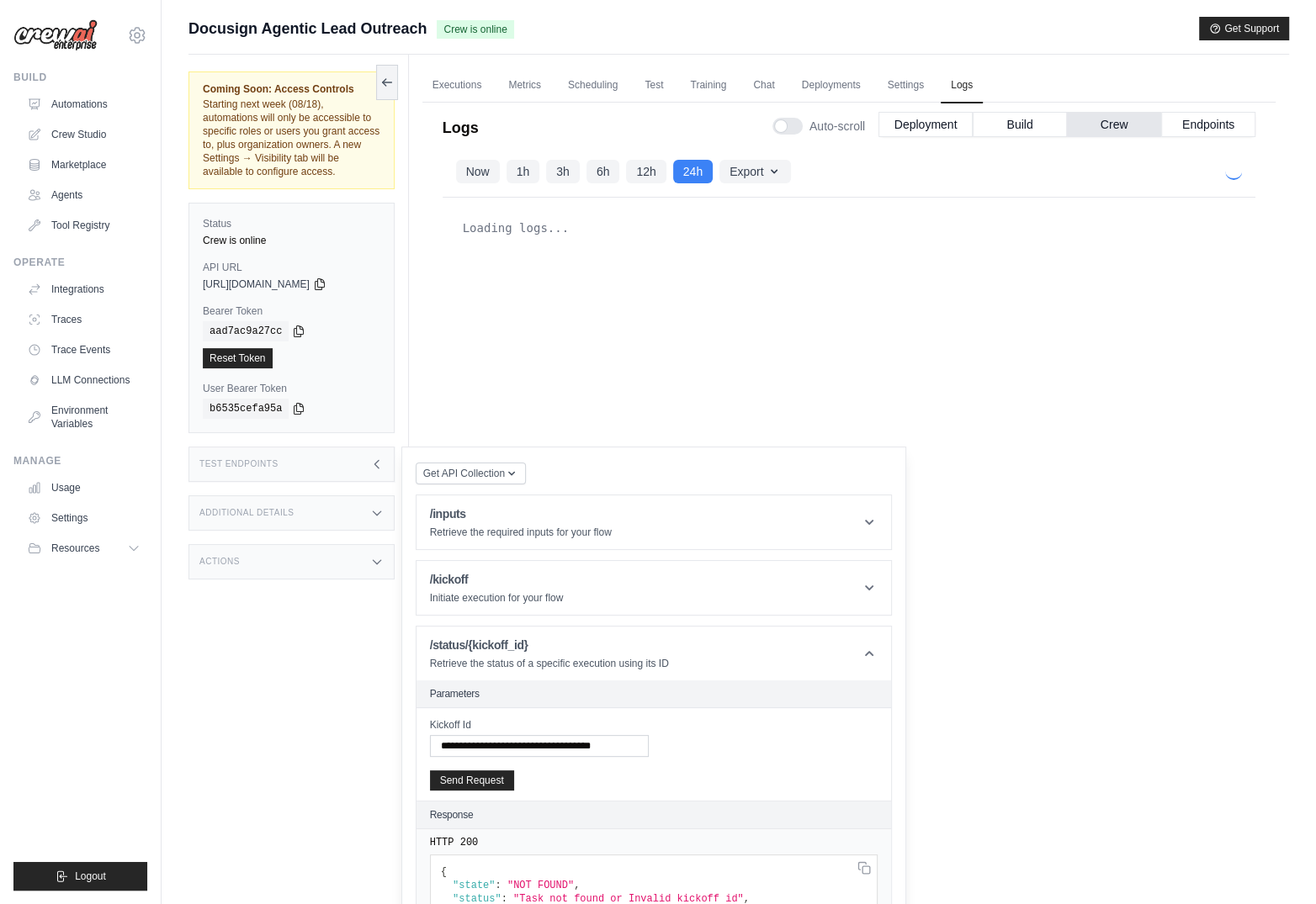
click at [354, 473] on div "Test Endpoints" at bounding box center [291, 465] width 206 height 36
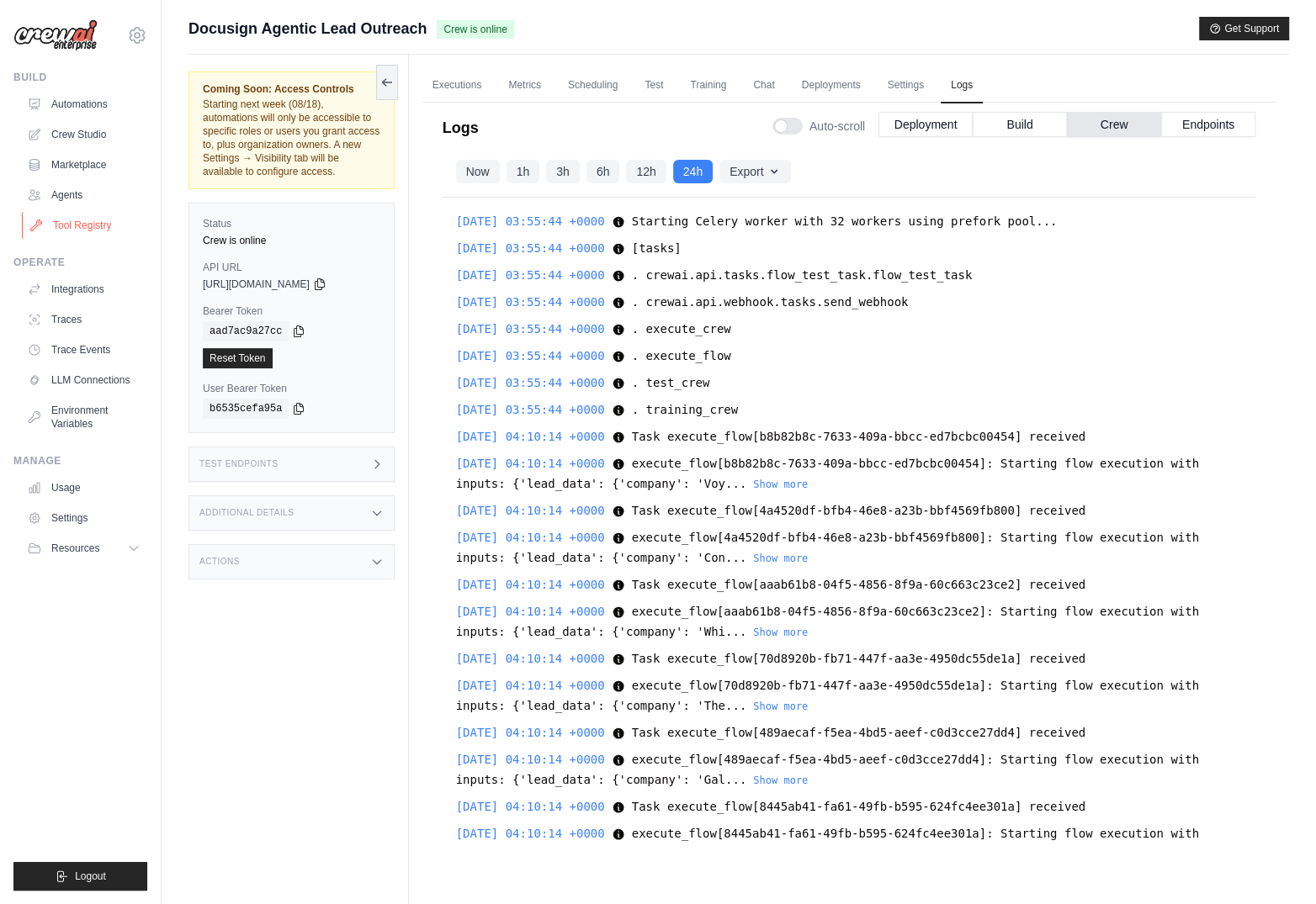
scroll to position [21773, 0]
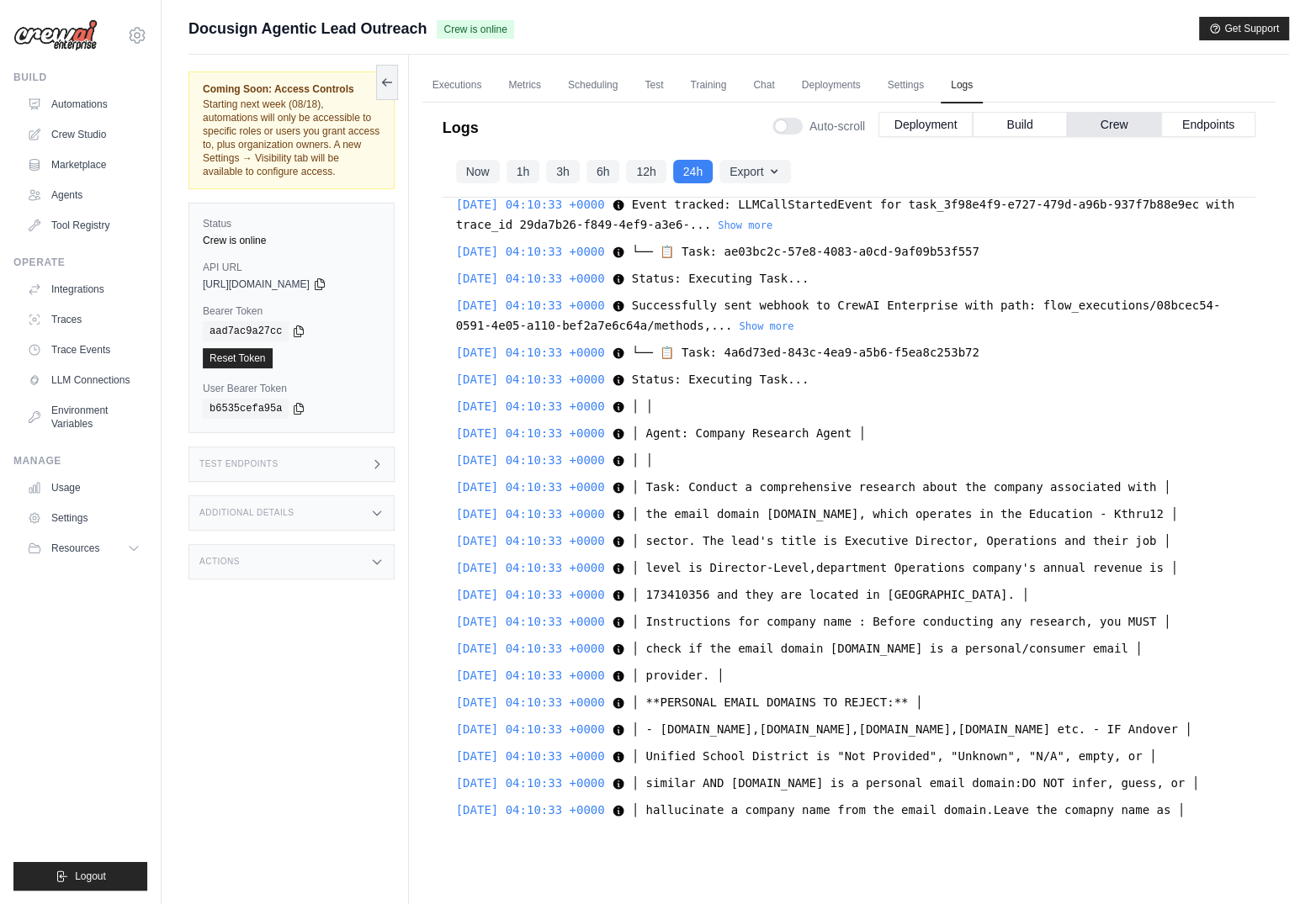
click at [839, 321] on span "Successfully sent webhook to CrewAI Enterprise with path: flow_executions/08bce…" at bounding box center [838, 316] width 765 height 34
click at [457, 82] on link "Executions" at bounding box center [457, 86] width 70 height 36
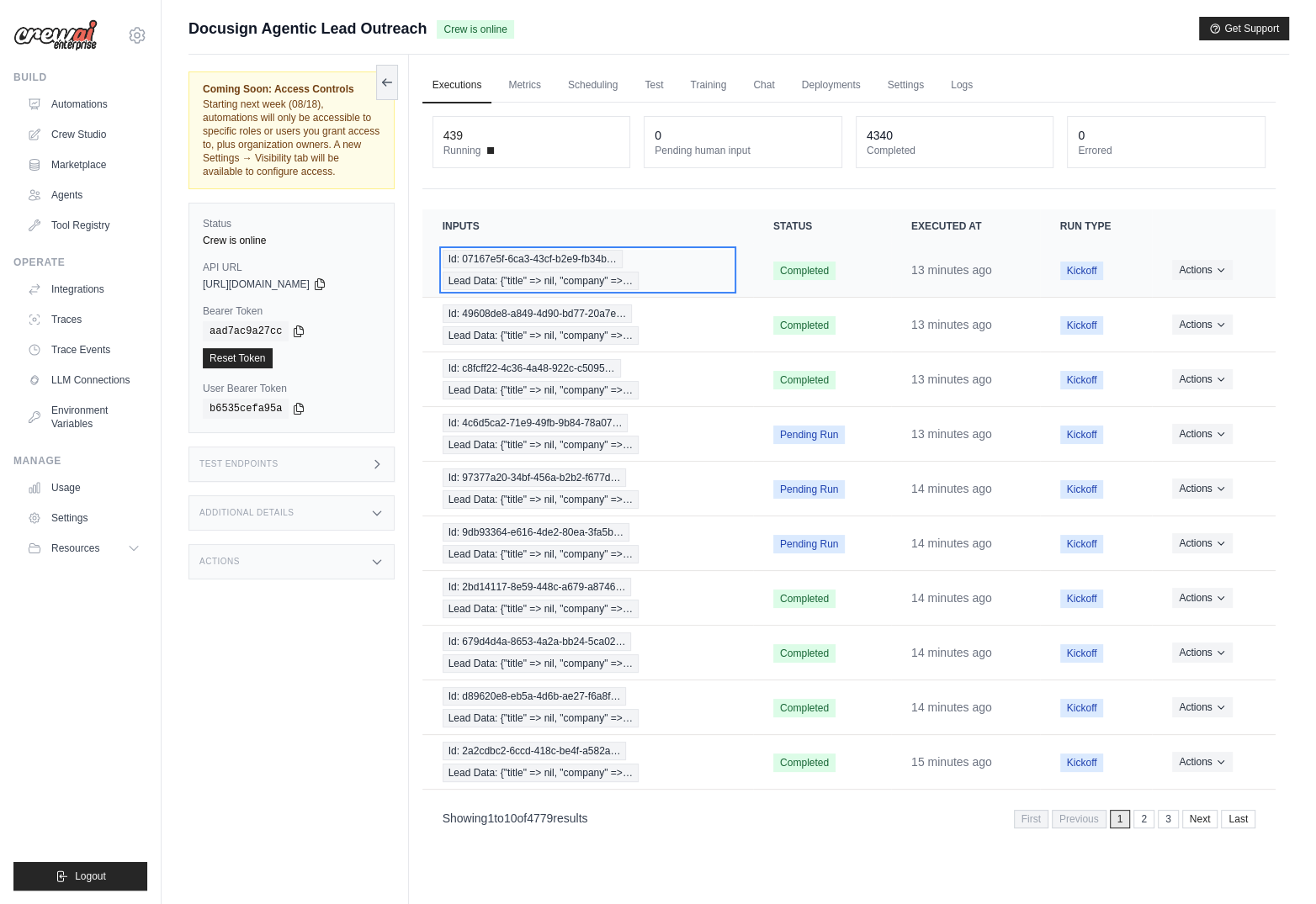
click at [556, 253] on span "Id: 07167e5f-6ca3-43cf-b2e9-fb34b…" at bounding box center [532, 259] width 180 height 19
